Goal: Navigation & Orientation: Find specific page/section

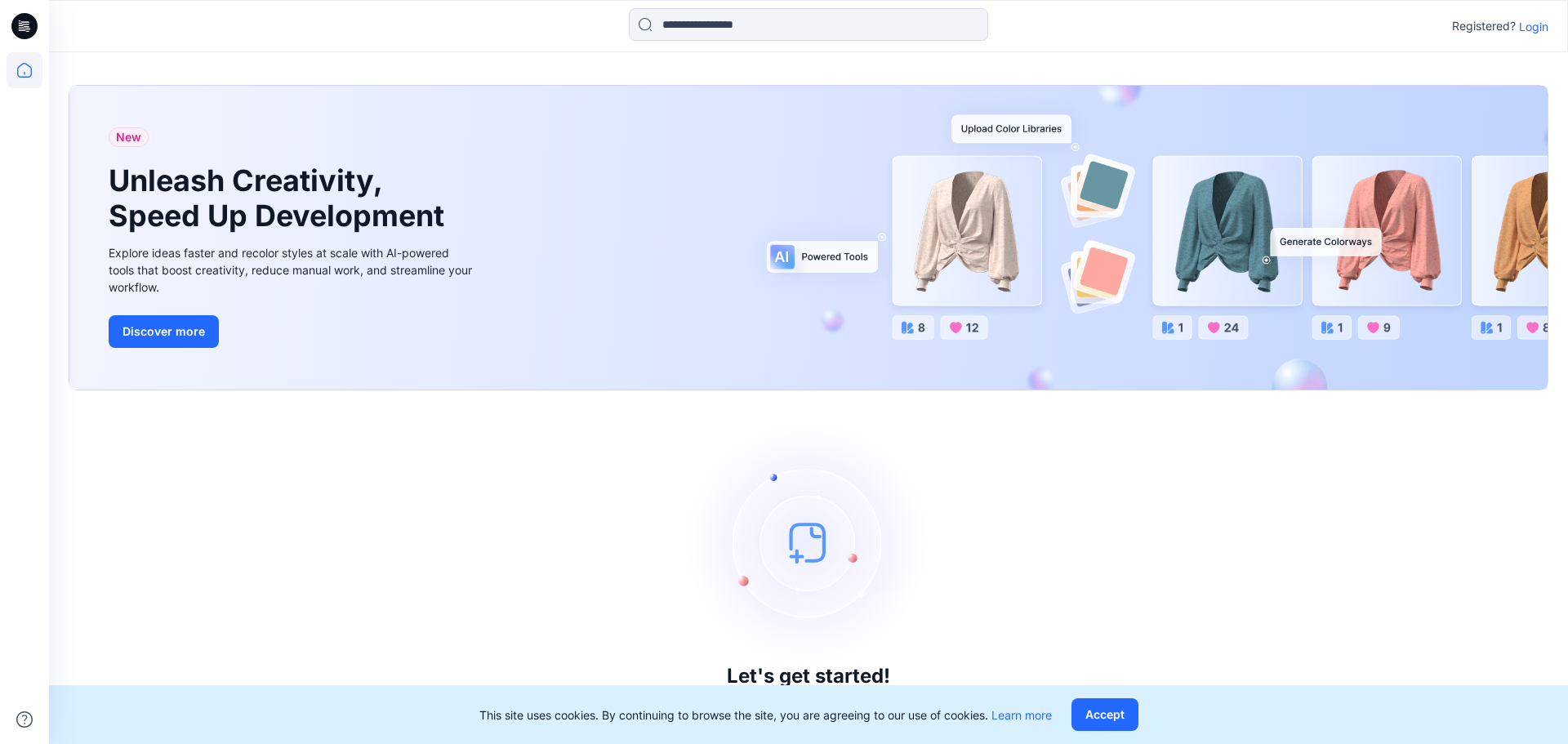
click at [1529, 33] on p "Login" at bounding box center [1533, 27] width 29 height 17
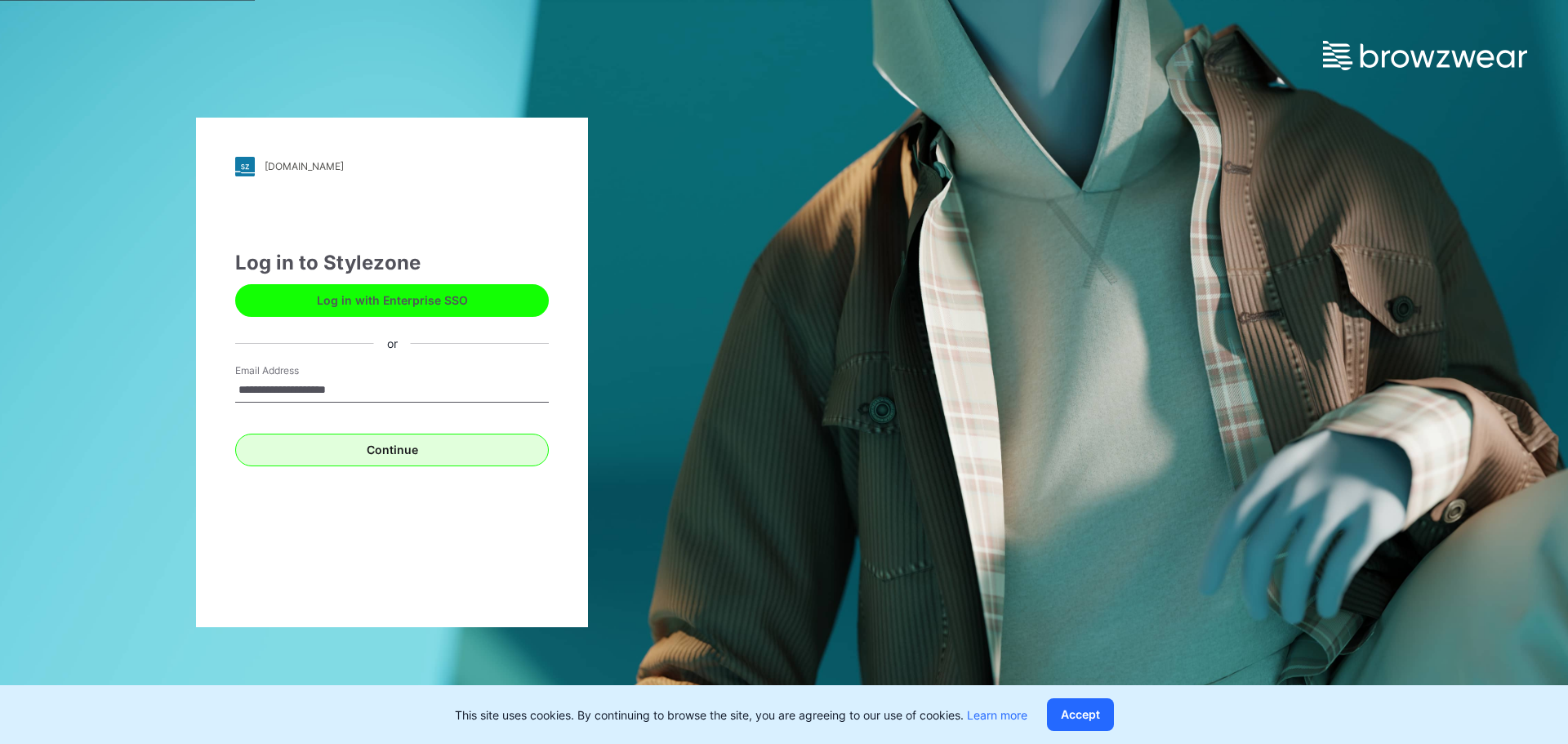
type input "**********"
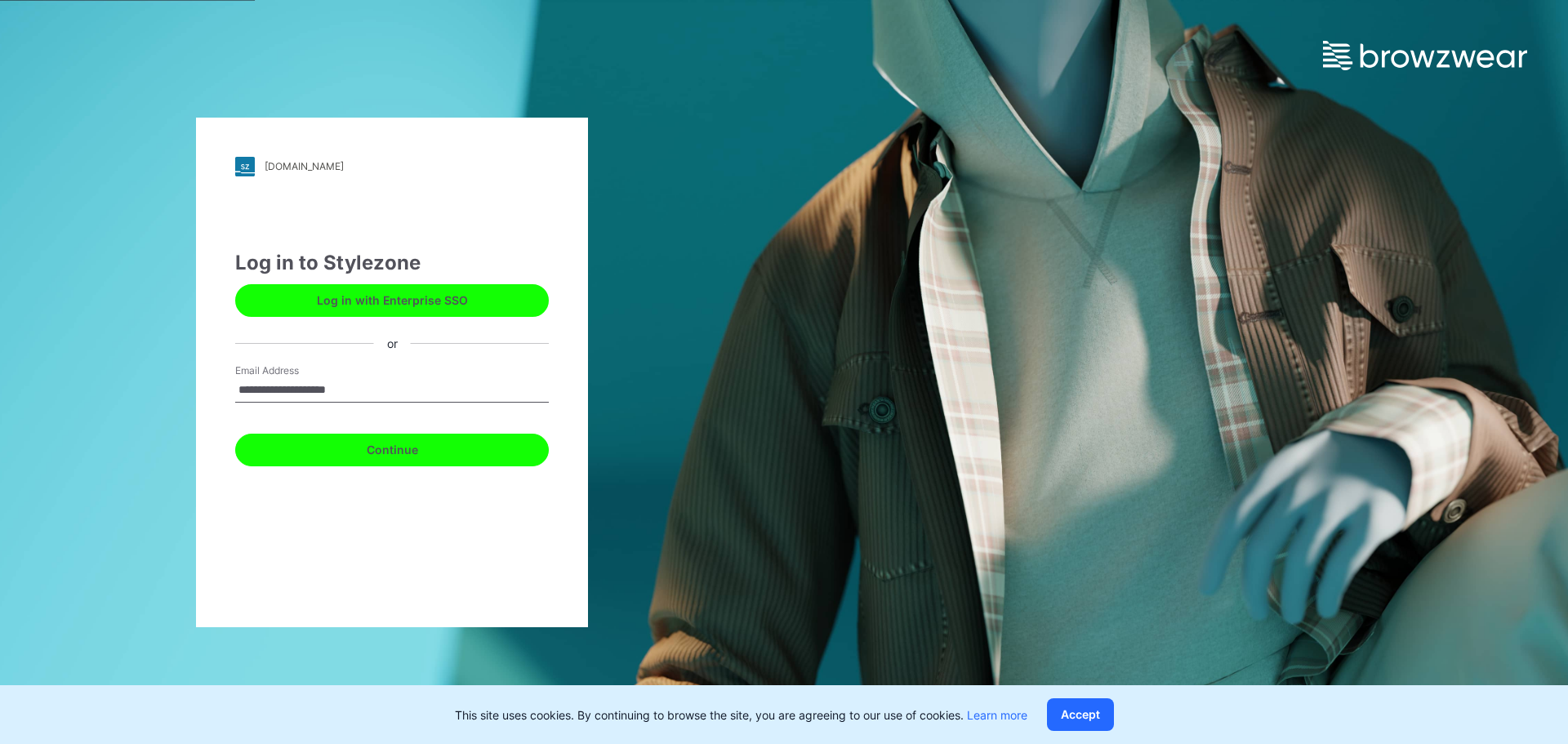
click at [352, 448] on button "Continue" at bounding box center [392, 449] width 313 height 32
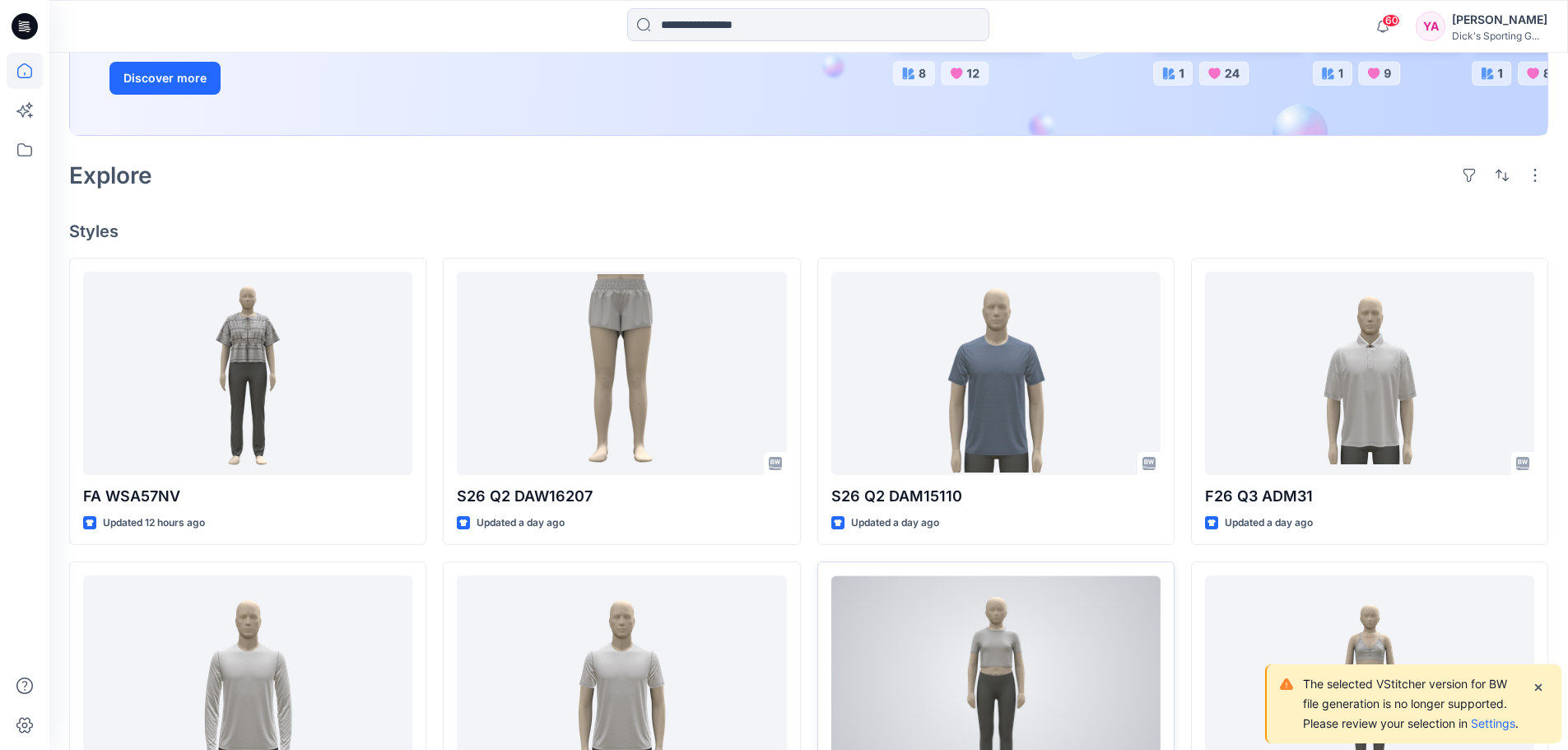
scroll to position [412, 0]
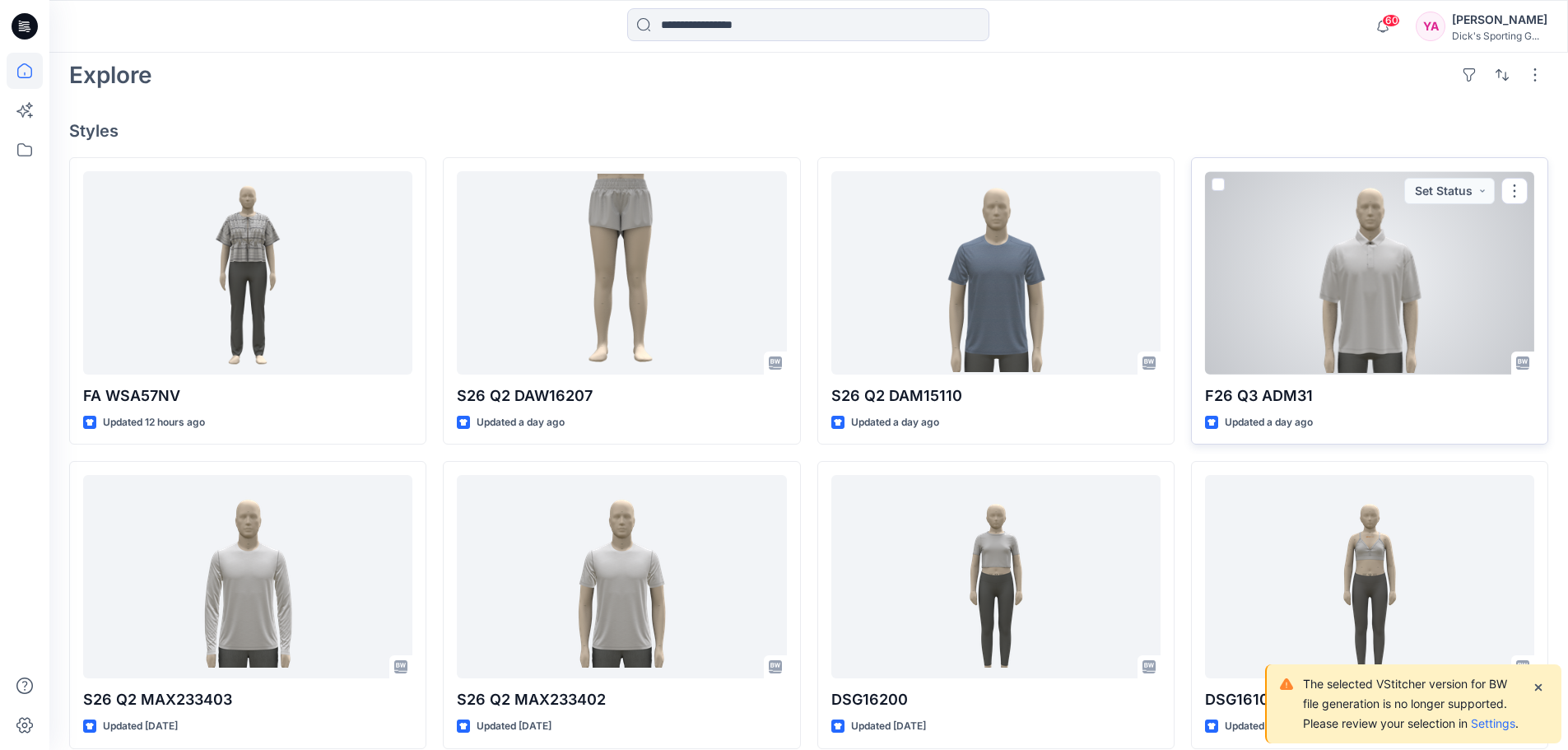
click at [1396, 309] on div at bounding box center [1369, 272] width 329 height 203
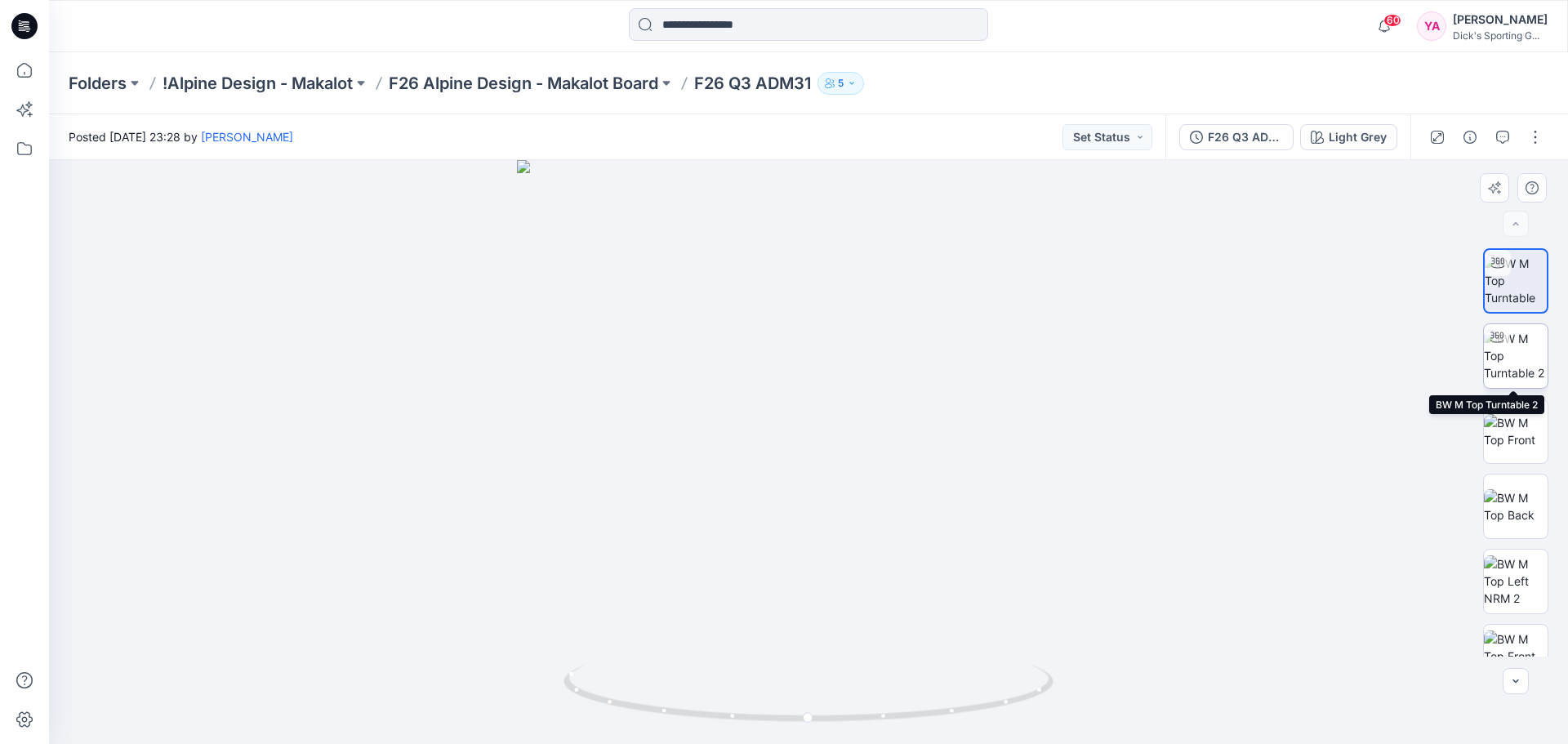
click at [1501, 361] on img at bounding box center [1516, 355] width 64 height 51
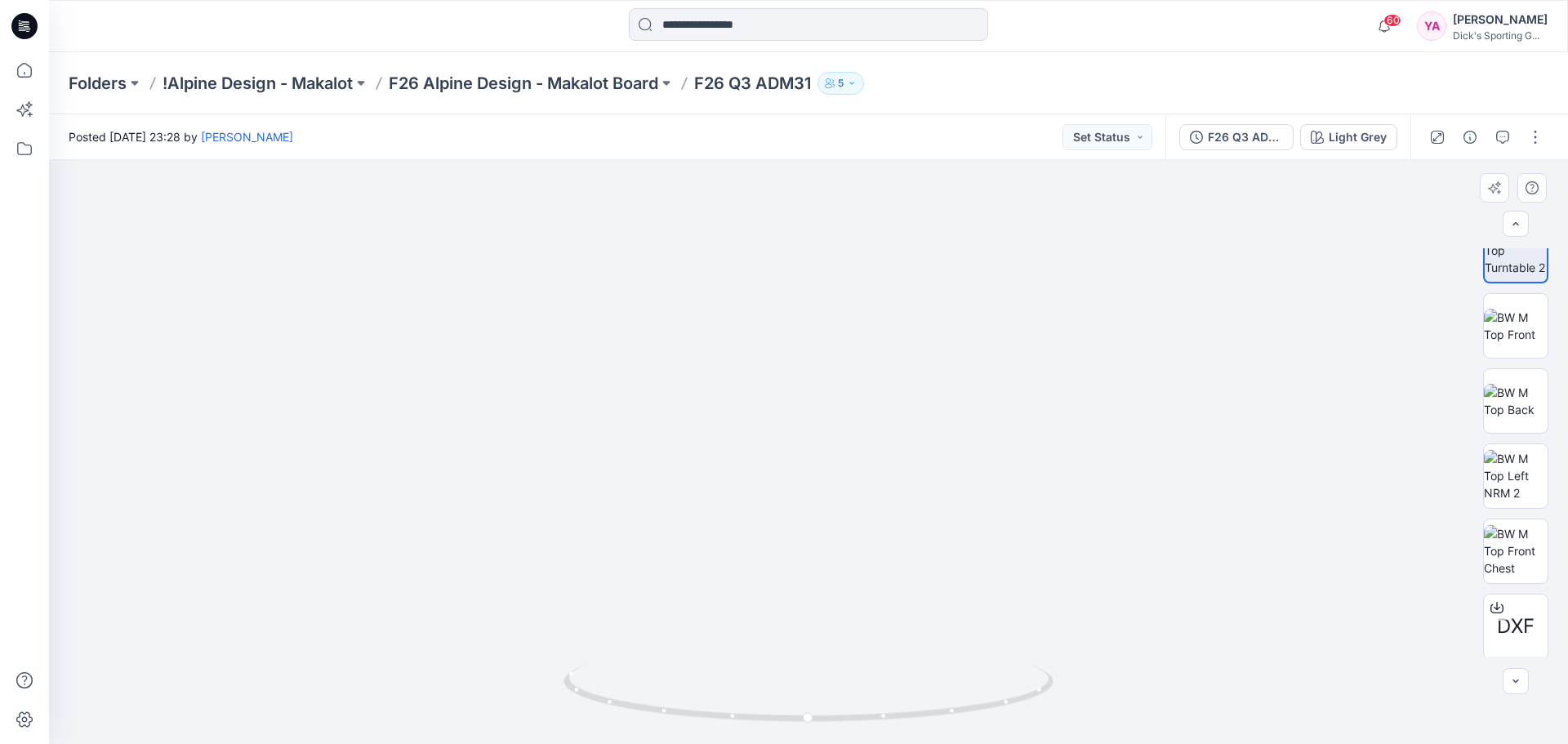
scroll to position [108, 0]
drag, startPoint x: 920, startPoint y: 342, endPoint x: 880, endPoint y: 471, distance: 135.1
click at [880, 471] on img at bounding box center [809, 407] width 1043 height 674
drag, startPoint x: 811, startPoint y: 719, endPoint x: 886, endPoint y: 701, distance: 77.1
click at [886, 701] on icon at bounding box center [811, 695] width 494 height 61
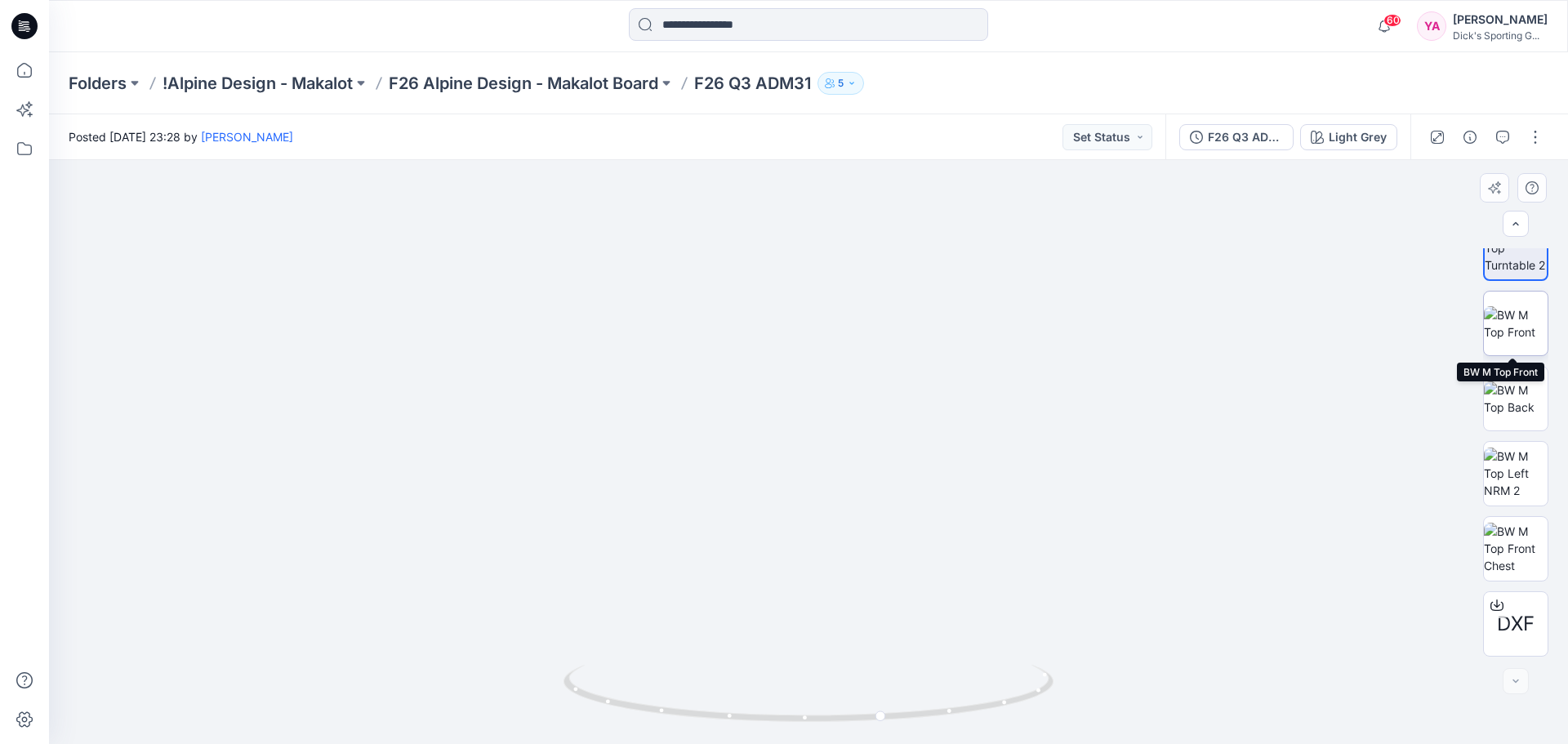
click at [1529, 323] on img at bounding box center [1516, 323] width 64 height 34
drag, startPoint x: 878, startPoint y: 353, endPoint x: 835, endPoint y: 357, distance: 43.2
click at [835, 357] on img at bounding box center [809, 452] width 584 height 584
drag, startPoint x: 926, startPoint y: 540, endPoint x: 1027, endPoint y: 439, distance: 142.8
click at [950, 438] on img at bounding box center [809, 452] width 584 height 584
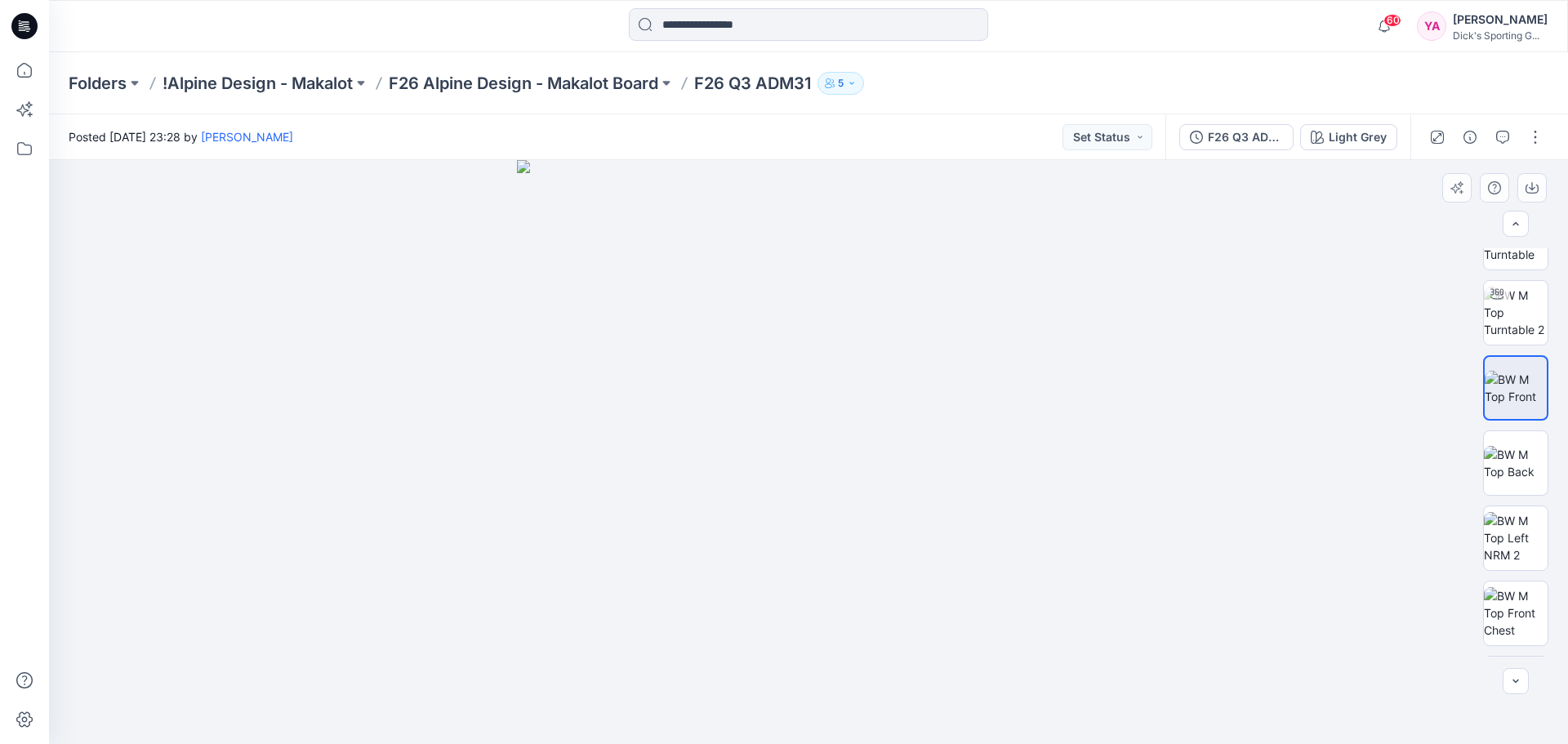
scroll to position [0, 0]
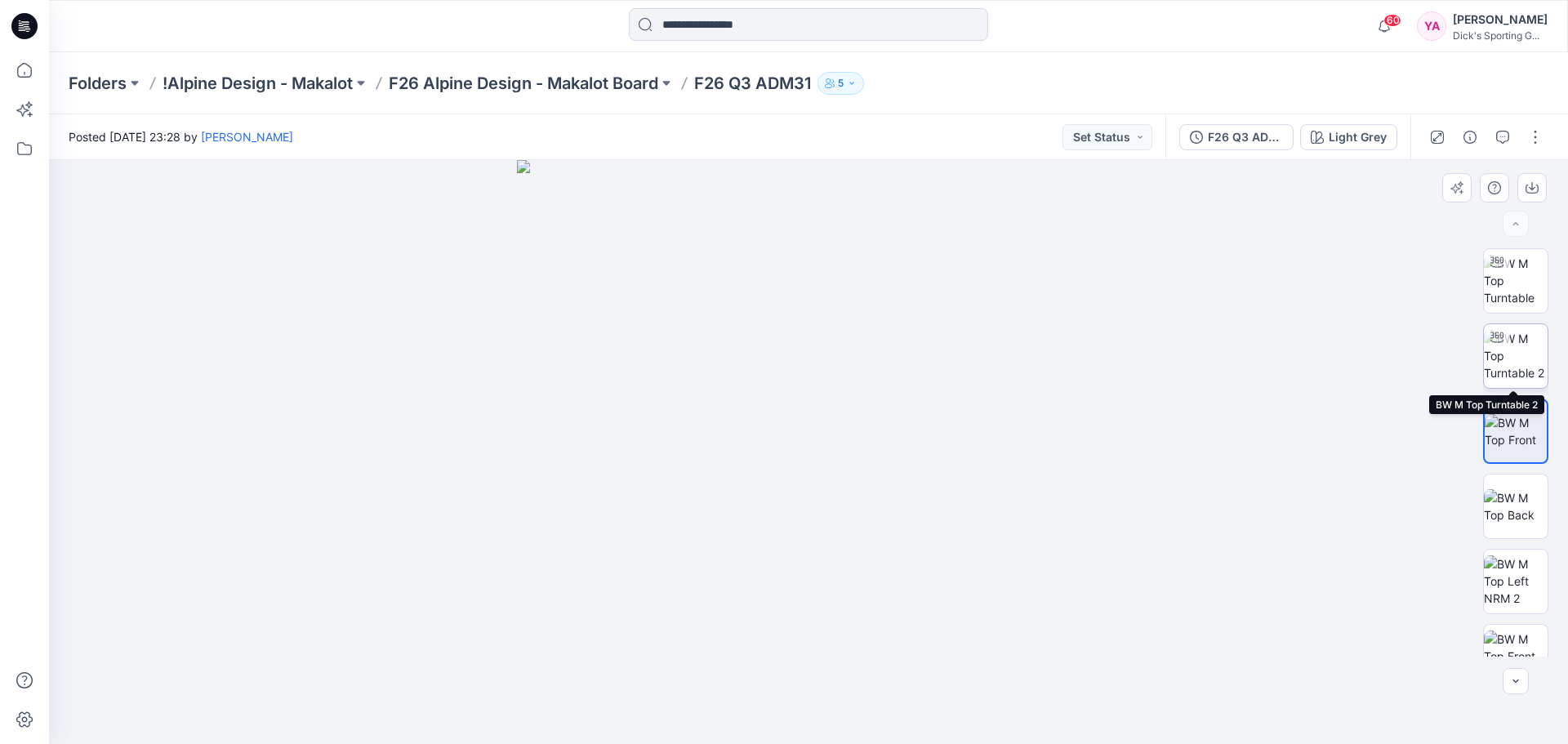
click at [1515, 335] on img at bounding box center [1516, 355] width 64 height 51
click at [1135, 421] on div at bounding box center [808, 452] width 1519 height 584
